Goal: Check status: Check status

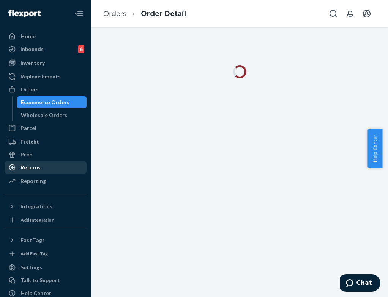
click at [39, 167] on div "Returns" at bounding box center [45, 167] width 80 height 11
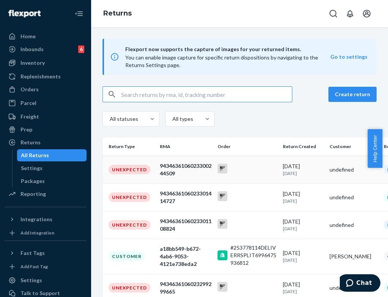
click at [267, 172] on div at bounding box center [246, 170] width 59 height 12
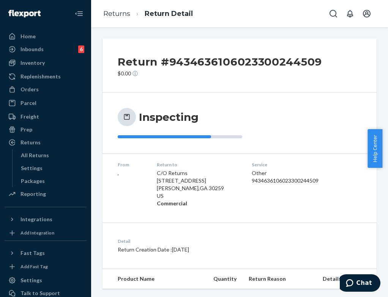
click at [33, 83] on ul "Home Inbounds 6 Shipping Plans Problems 6 Inventory Products Replenishments Ord…" at bounding box center [46, 115] width 82 height 171
click at [32, 90] on div "Orders" at bounding box center [29, 90] width 18 height 8
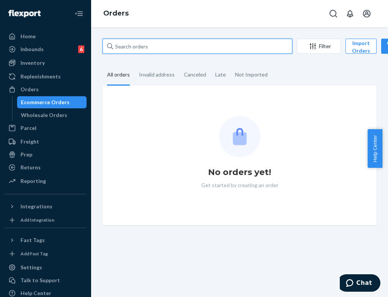
click at [170, 42] on input "text" at bounding box center [197, 46] width 190 height 15
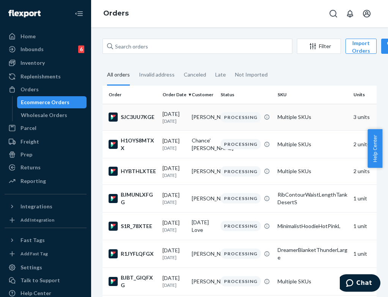
click at [202, 127] on td "[PERSON_NAME]" at bounding box center [203, 117] width 29 height 27
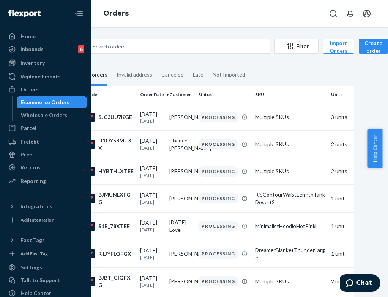
drag, startPoint x: 271, startPoint y: 292, endPoint x: 1, endPoint y: 6, distance: 392.9
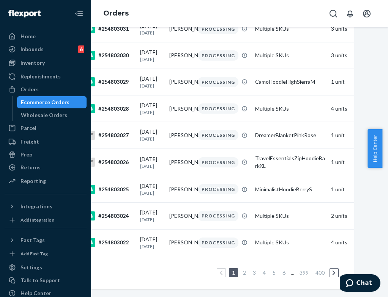
scroll to position [561, 25]
click at [283, 270] on link "6" at bounding box center [284, 273] width 6 height 6
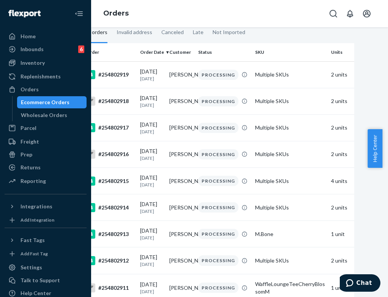
scroll to position [0, 25]
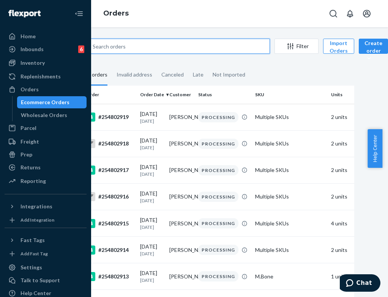
click at [170, 43] on input "text" at bounding box center [175, 46] width 190 height 15
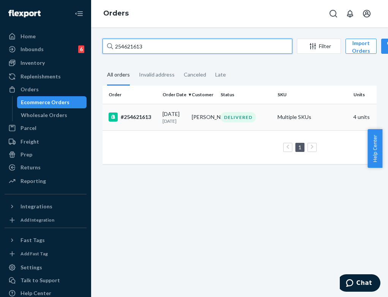
type input "254621613"
click at [304, 116] on td "Multiple SKUs" at bounding box center [312, 117] width 76 height 27
